Goal: Task Accomplishment & Management: Manage account settings

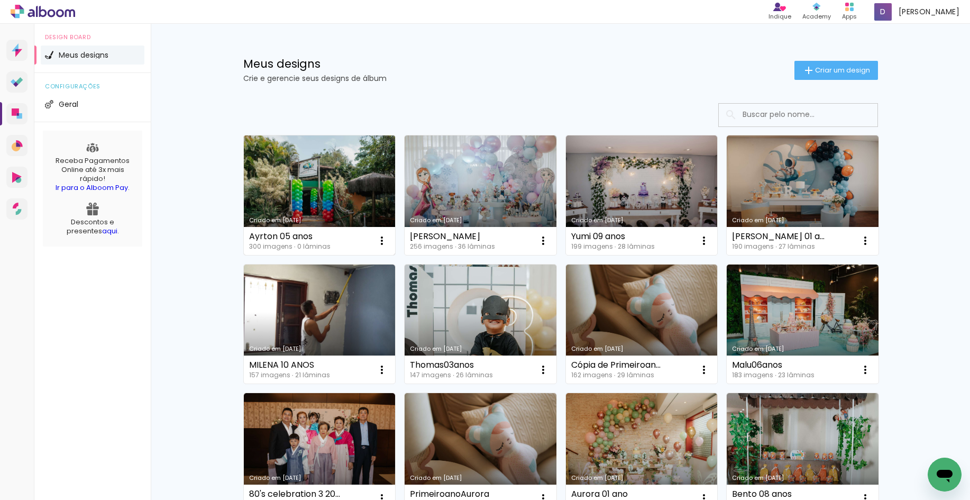
click at [293, 194] on link "Criado em 03/10/25" at bounding box center [320, 195] width 152 height 120
